Goal: Task Accomplishment & Management: Complete application form

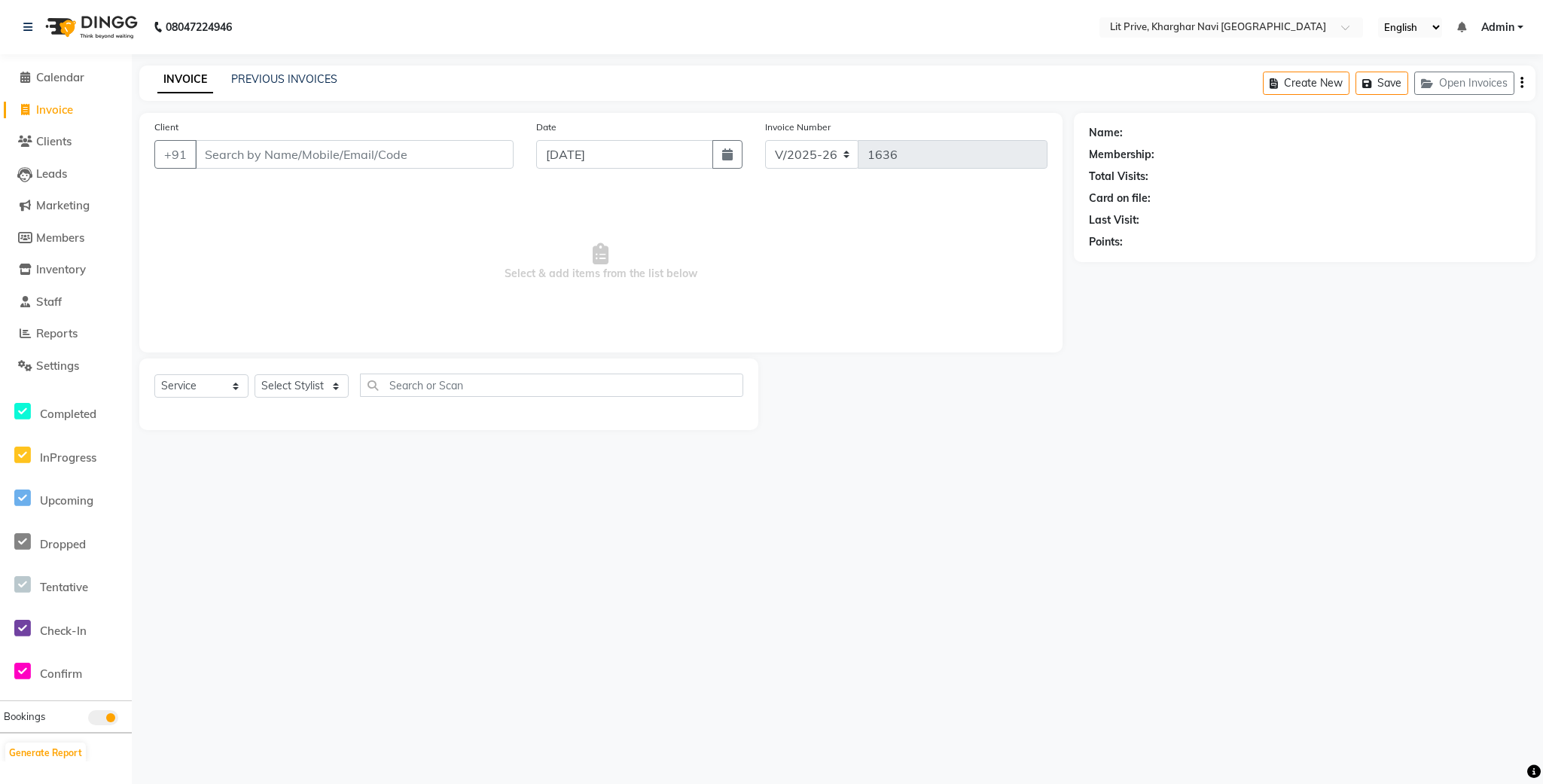
select select "5625"
select select "service"
select select "38245"
click at [255, 375] on select "Select Stylist [PERSON_NAME] [PERSON_NAME] [PERSON_NAME] [PERSON_NAME] [PERSON_…" at bounding box center [302, 386] width 94 height 23
click at [721, 417] on label at bounding box center [727, 417] width 11 height 11
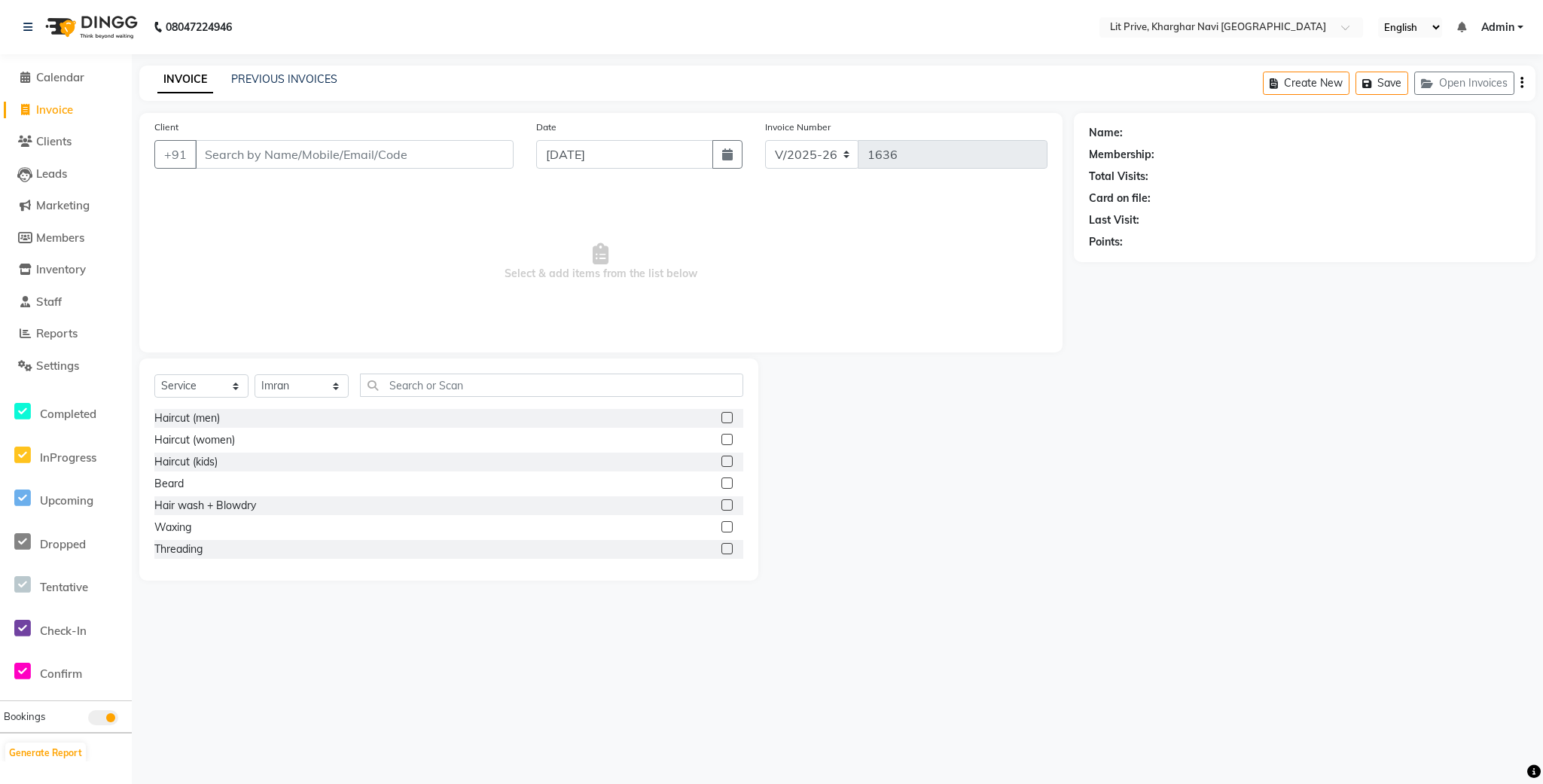
click at [721, 417] on input "checkbox" at bounding box center [726, 418] width 9 height 9
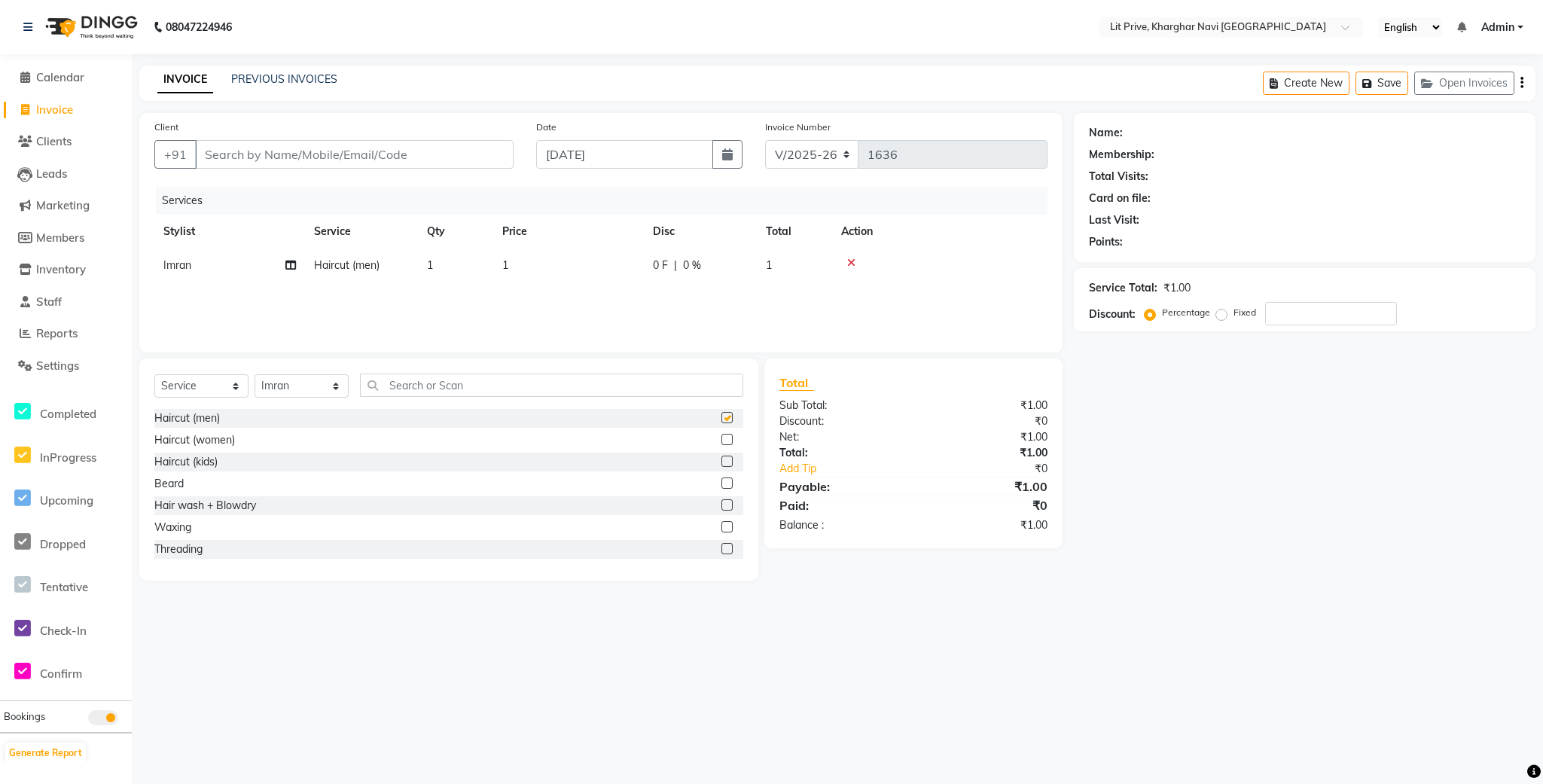
checkbox input "false"
click at [320, 394] on select "Select Stylist [PERSON_NAME] [PERSON_NAME] [PERSON_NAME] [PERSON_NAME] [PERSON_…" at bounding box center [302, 386] width 94 height 23
select select "65618"
click at [255, 375] on select "Select Stylist [PERSON_NAME] [PERSON_NAME] [PERSON_NAME] [PERSON_NAME] [PERSON_…" at bounding box center [302, 386] width 94 height 23
click at [520, 374] on input "text" at bounding box center [551, 385] width 383 height 23
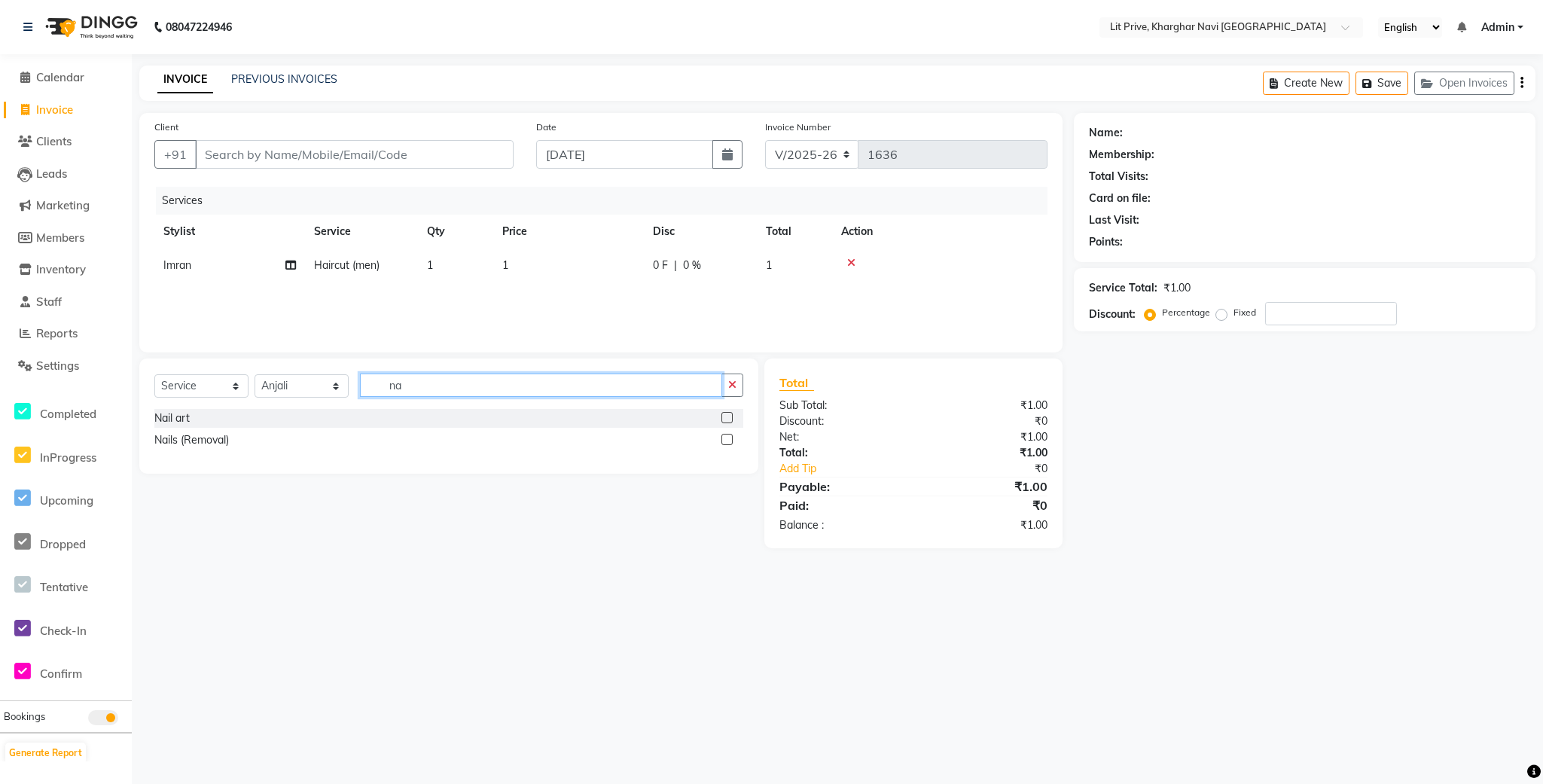
type input "na"
click at [725, 417] on label at bounding box center [727, 417] width 11 height 11
click at [725, 417] on input "checkbox" at bounding box center [726, 418] width 9 height 9
checkbox input "false"
click at [598, 269] on td "1" at bounding box center [569, 265] width 150 height 34
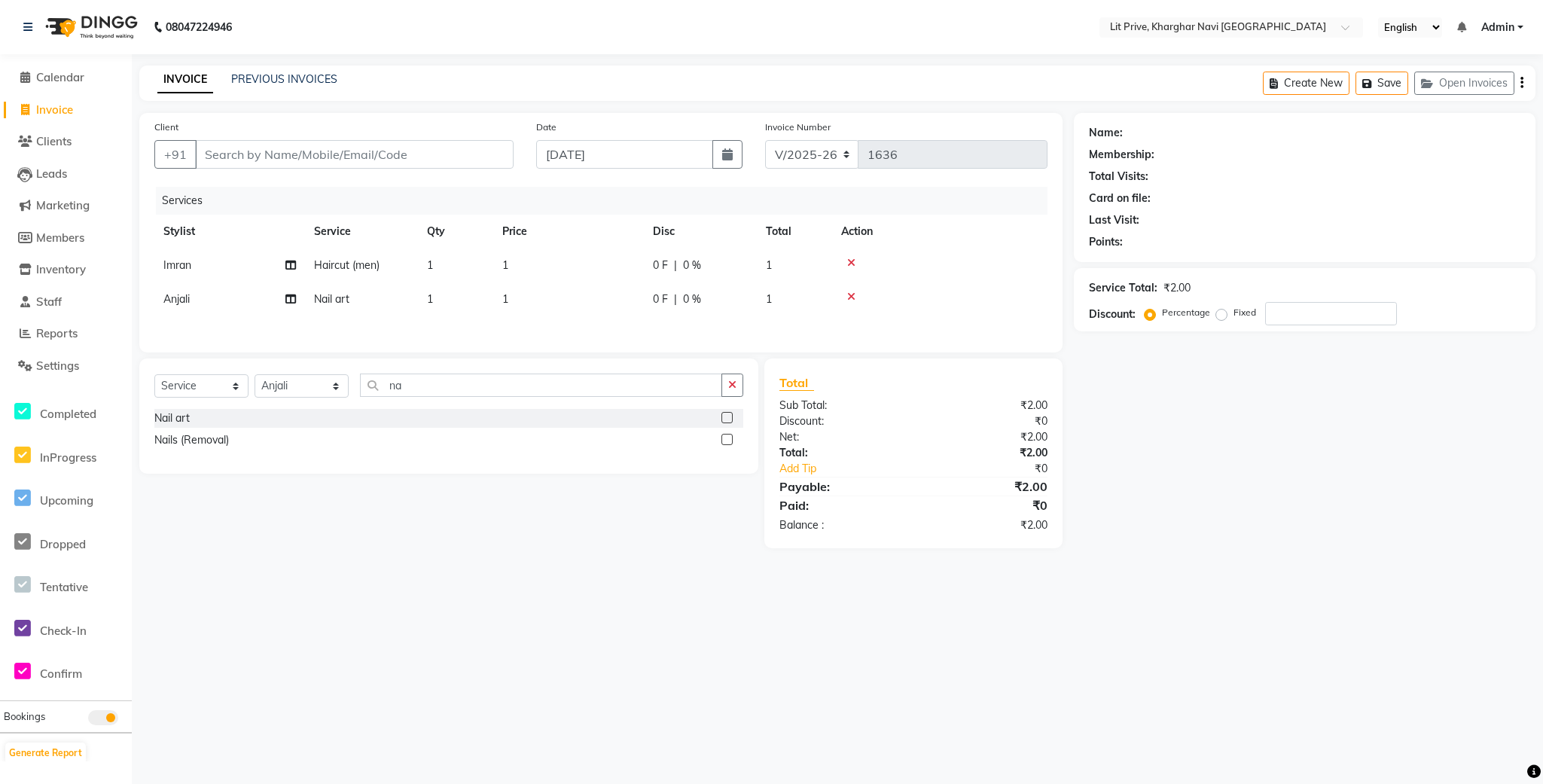
select select "38245"
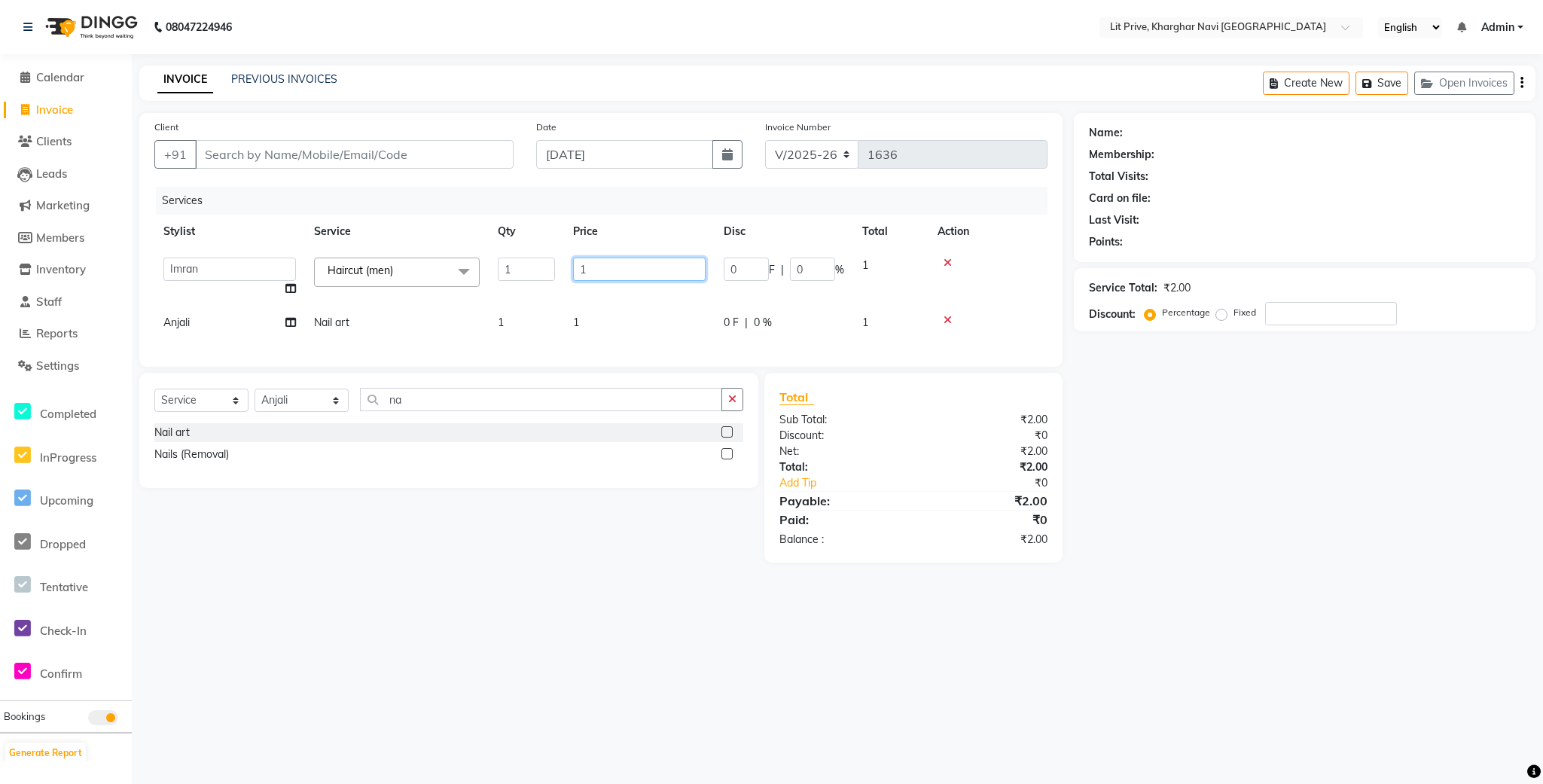
click at [598, 269] on input "1" at bounding box center [638, 269] width 132 height 23
type input "350"
click at [617, 305] on td "1" at bounding box center [639, 322] width 150 height 34
select select "65618"
click at [617, 305] on input "1" at bounding box center [638, 303] width 132 height 23
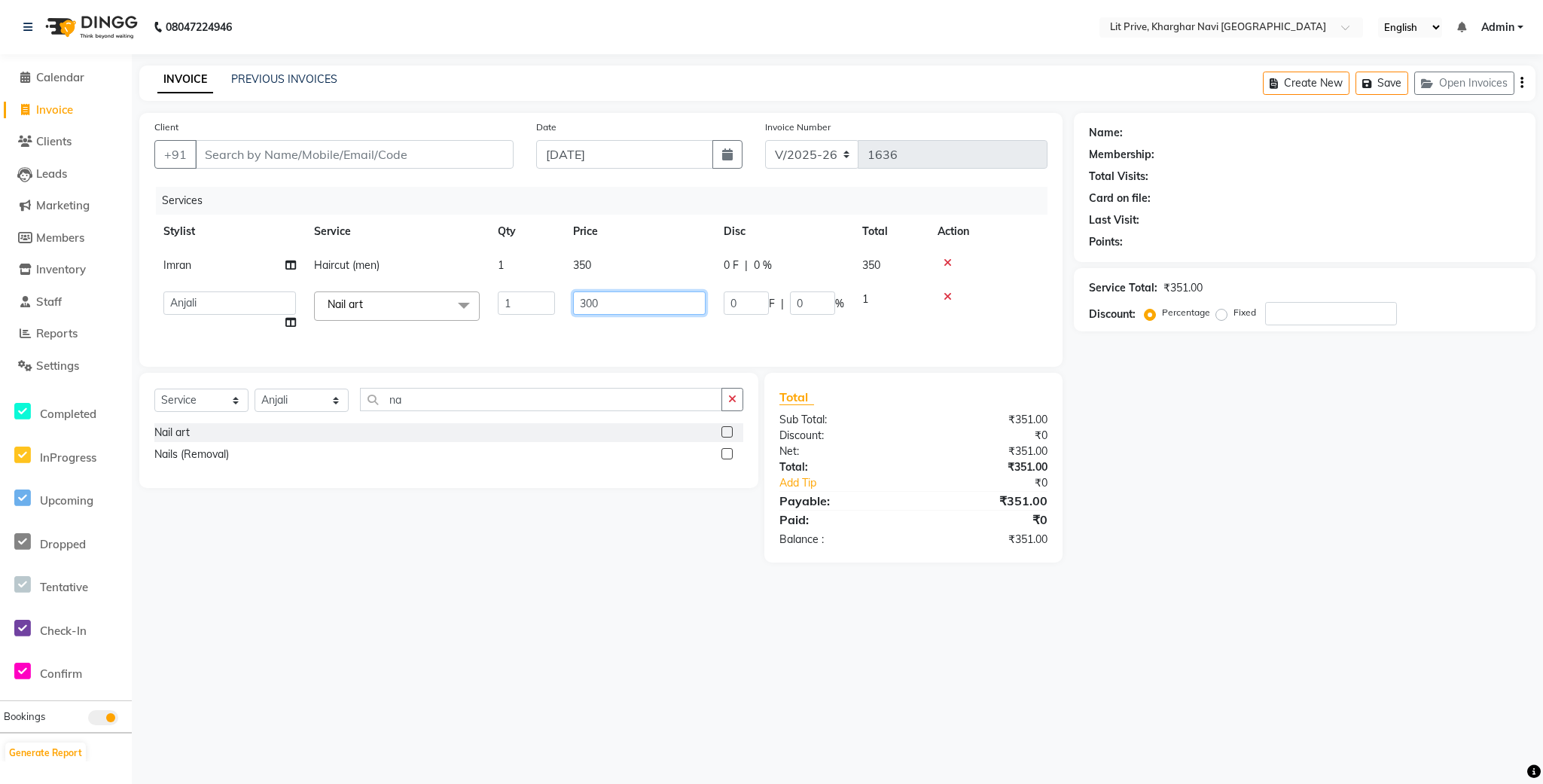
type input "3000"
click at [904, 398] on div "Total Sub Total: ₹351.00 Discount: ₹0 Net: ₹351.00 Total: ₹351.00 Add Tip ₹0 Pa…" at bounding box center [913, 468] width 298 height 190
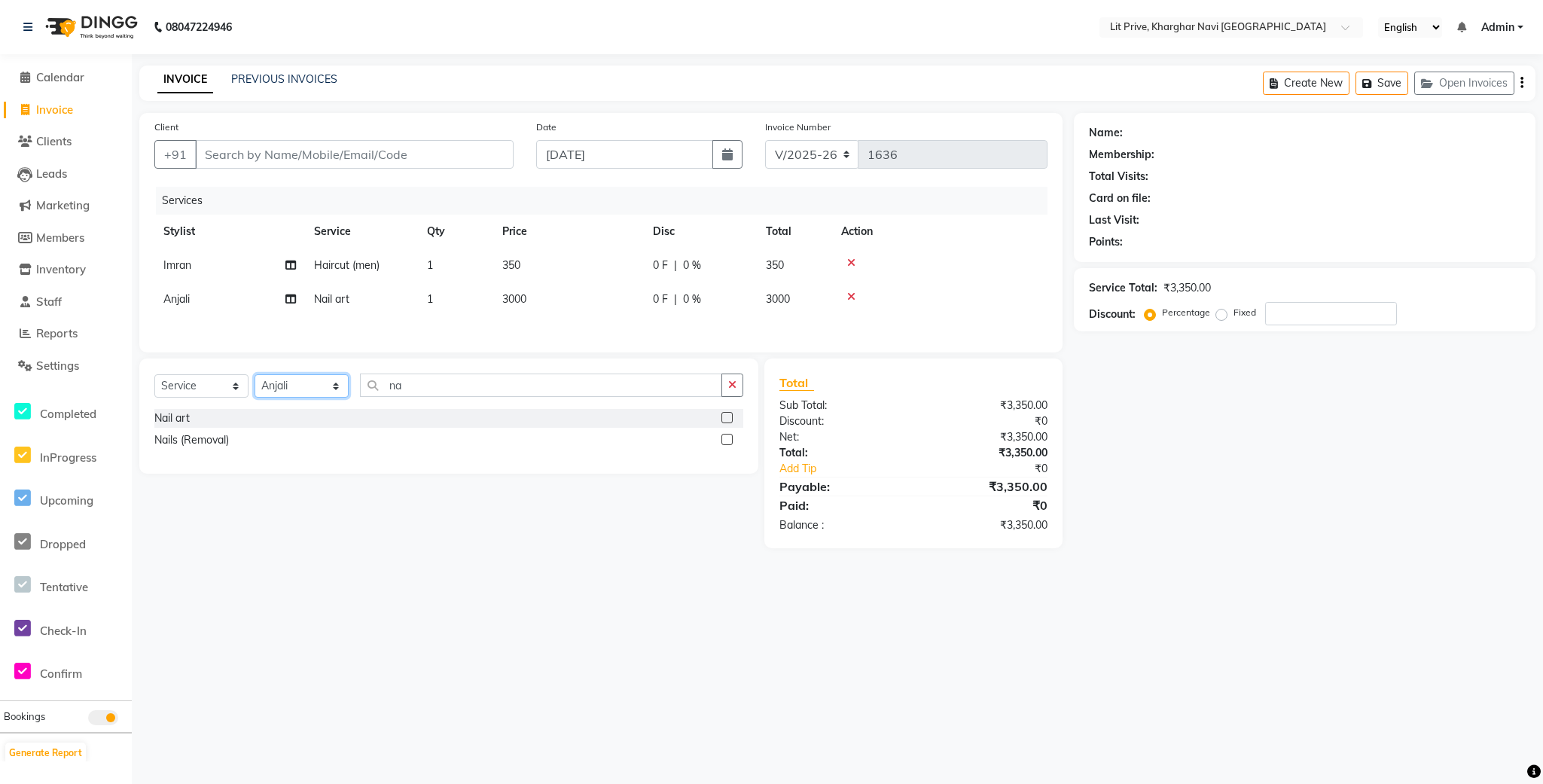
click at [319, 392] on select "Select Stylist [PERSON_NAME] [PERSON_NAME] [PERSON_NAME] [PERSON_NAME] [PERSON_…" at bounding box center [302, 386] width 94 height 23
select select "65621"
click at [255, 382] on select "Select Stylist [PERSON_NAME] [PERSON_NAME] [PERSON_NAME] [PERSON_NAME] [PERSON_…" at bounding box center [302, 386] width 94 height 23
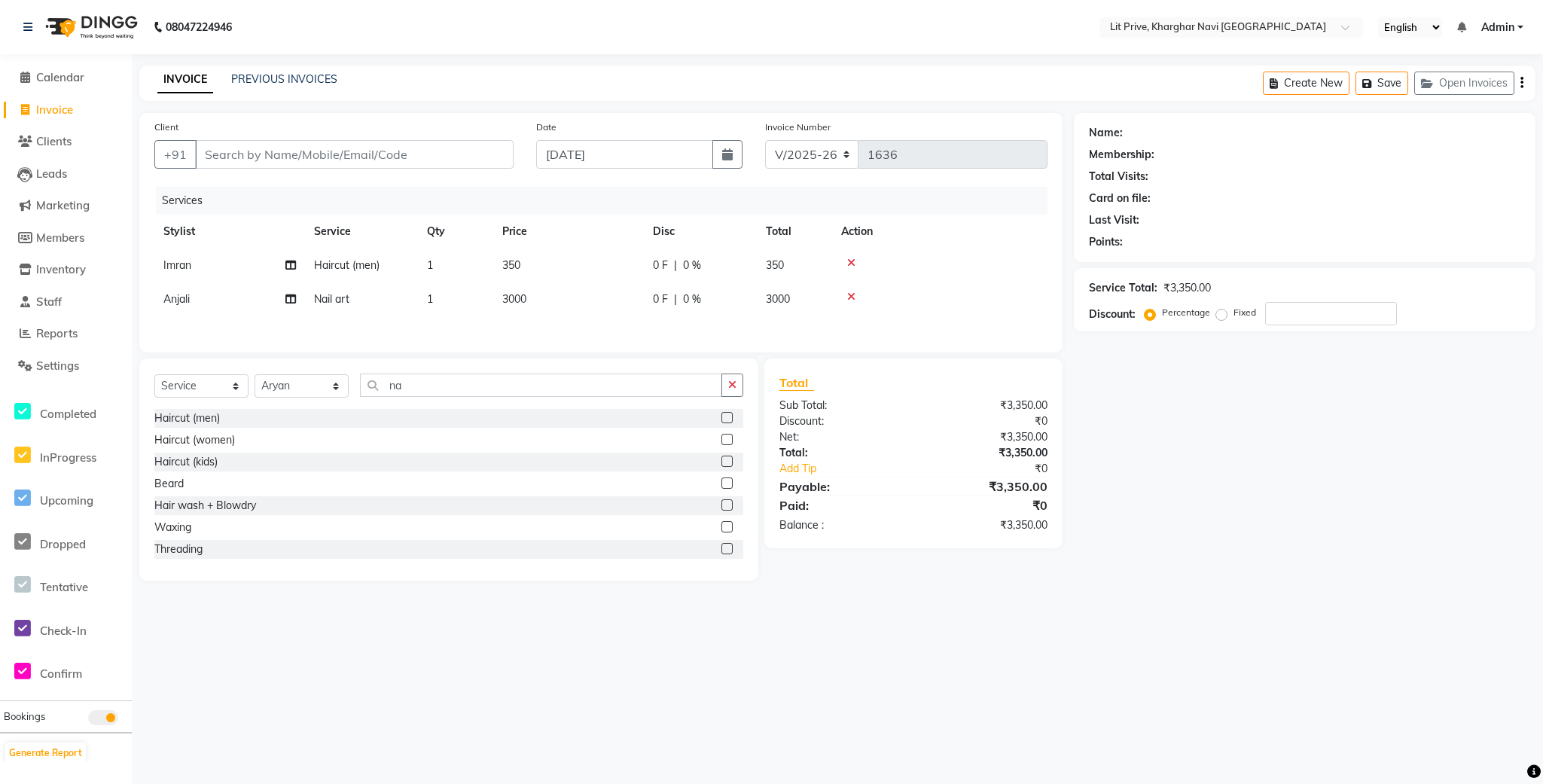
click at [721, 423] on label at bounding box center [727, 417] width 11 height 11
click at [721, 423] on input "checkbox" at bounding box center [726, 418] width 9 height 9
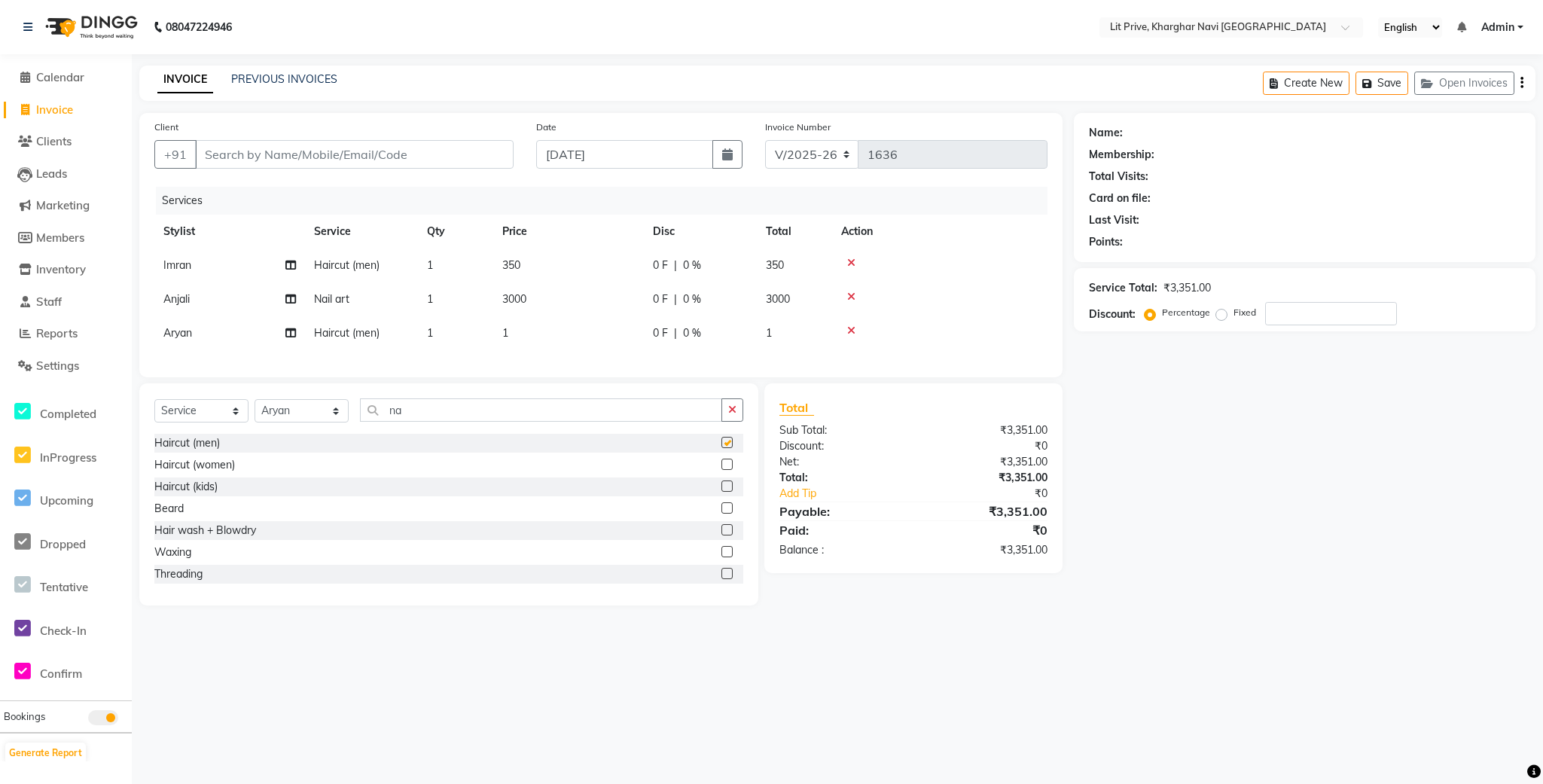
checkbox input "false"
click at [611, 346] on td "1" at bounding box center [569, 333] width 150 height 34
select select "65621"
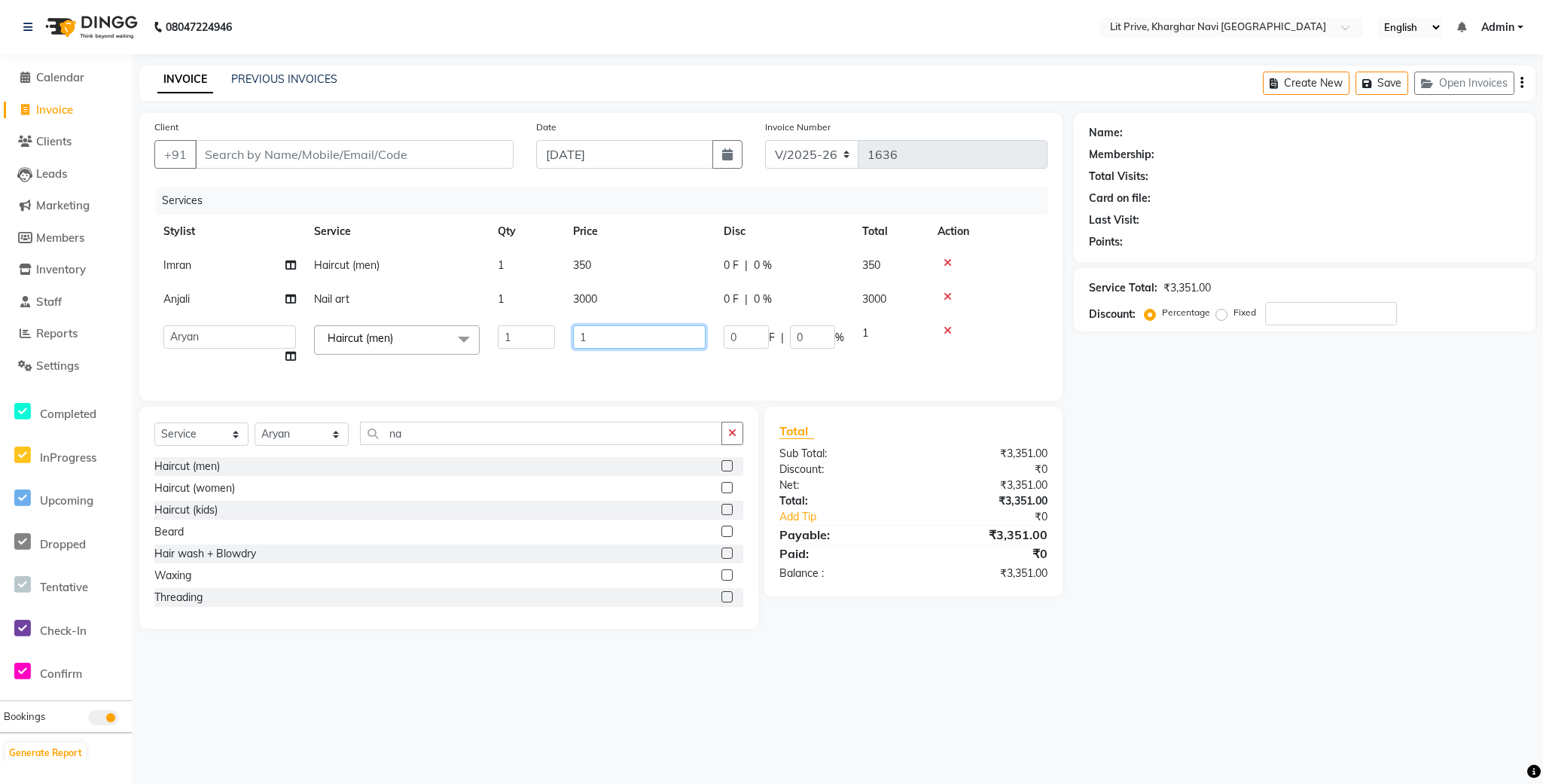
click at [611, 346] on input "1" at bounding box center [638, 337] width 132 height 23
type input "150"
click at [1179, 471] on div "Name: Membership: Total Visits: Card on file: Last Visit: Points: Service Total…" at bounding box center [1310, 370] width 473 height 515
